Goal: Ask a question

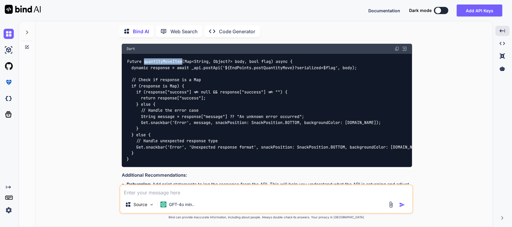
scroll to position [385, 0]
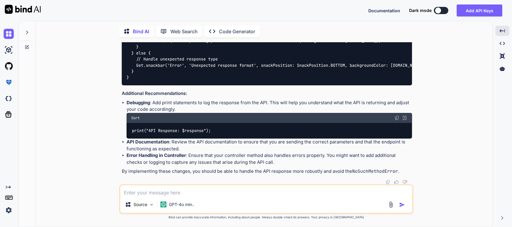
click at [173, 190] on textarea at bounding box center [266, 191] width 292 height 11
type textarea "H"
paste textarea "void updateRequestOnConfirmation() async { var body = { "item_id": itemId, "fro…"
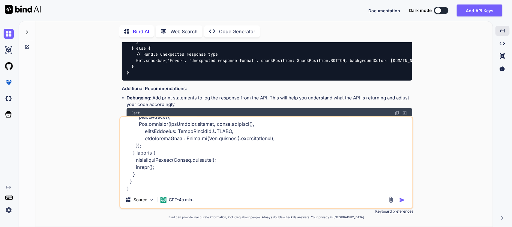
scroll to position [266, 0]
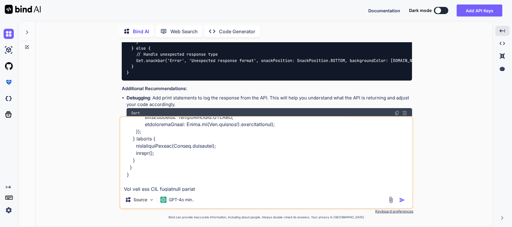
click at [218, 191] on textarea at bounding box center [266, 154] width 292 height 74
paste textarea "Future quantityMoveItem(Map<String, Object?> body, bool flag) async { dynamic r…"
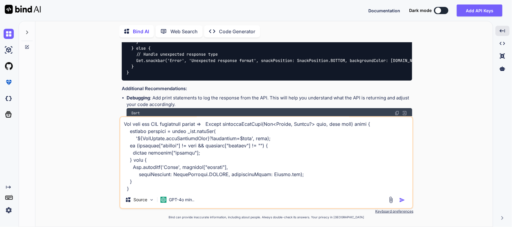
scroll to position [353, 0]
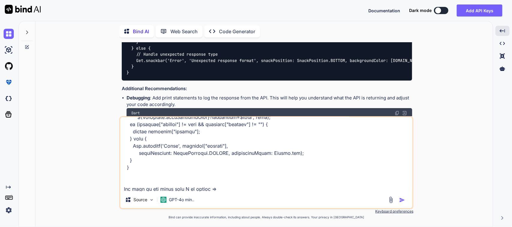
type textarea "I am facing some issue in POST API here is the controller method => void update…"
click at [285, 185] on textarea at bounding box center [266, 154] width 292 height 74
click at [273, 188] on textarea at bounding box center [266, 154] width 292 height 74
paste textarea "I/Choreographer(26193): Skipped 222 frames! The application may be doing too mu…"
type textarea "I am facing some issue in POST API here is the controller method => void update…"
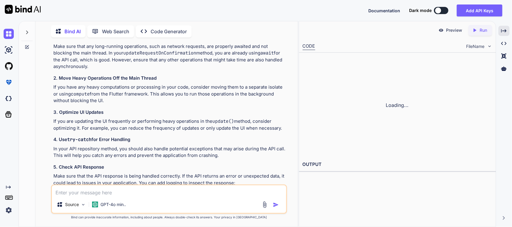
scroll to position [892, 0]
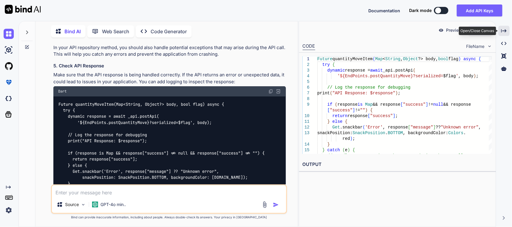
click at [505, 32] on icon "Created with Pixso." at bounding box center [503, 30] width 5 height 5
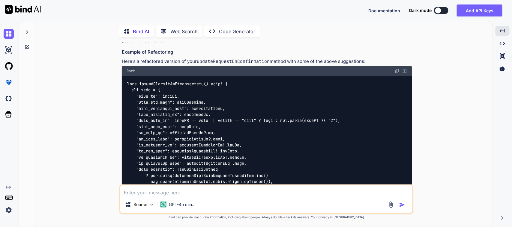
scroll to position [983, 0]
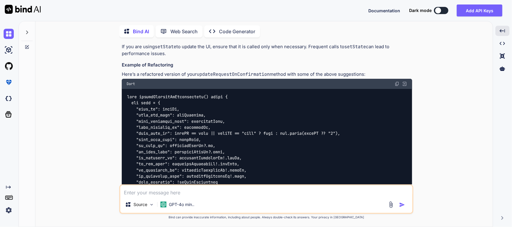
click at [397, 86] on img at bounding box center [397, 84] width 5 height 5
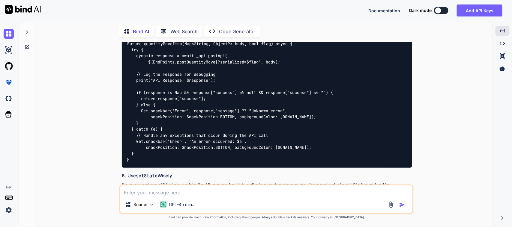
scroll to position [833, 0]
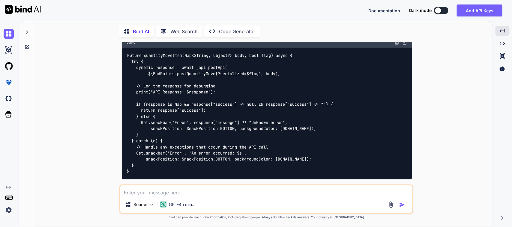
click at [396, 45] on img at bounding box center [397, 42] width 5 height 5
